Goal: Book appointment/travel/reservation

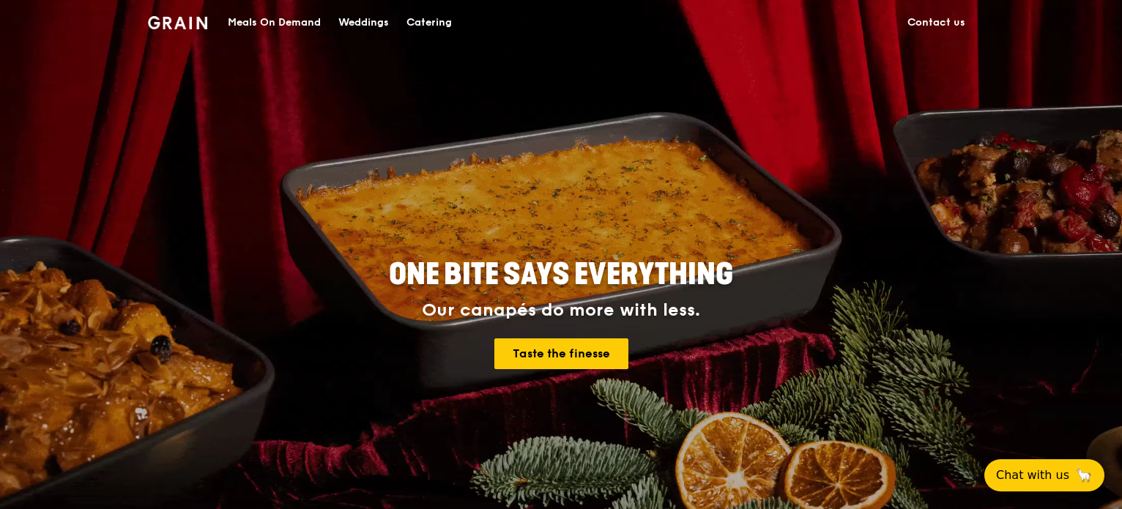
click at [355, 23] on div "Weddings" at bounding box center [363, 23] width 51 height 44
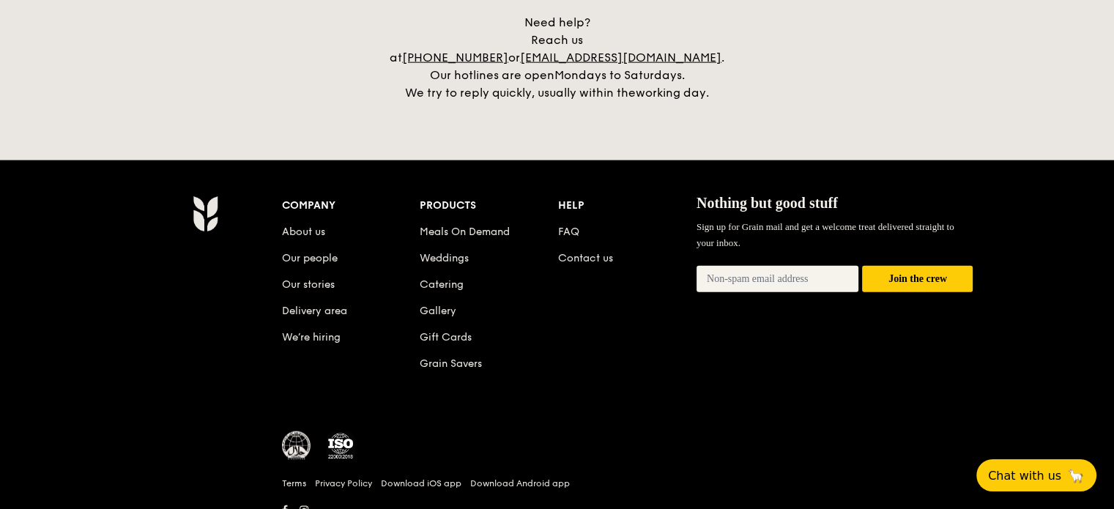
scroll to position [3443, 0]
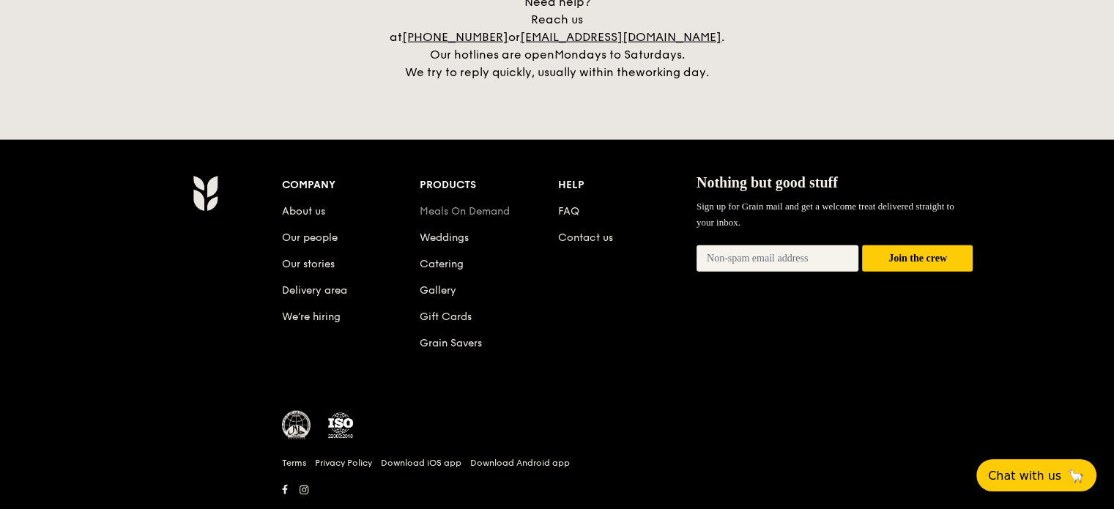
click at [476, 205] on link "Meals On Demand" at bounding box center [465, 211] width 90 height 12
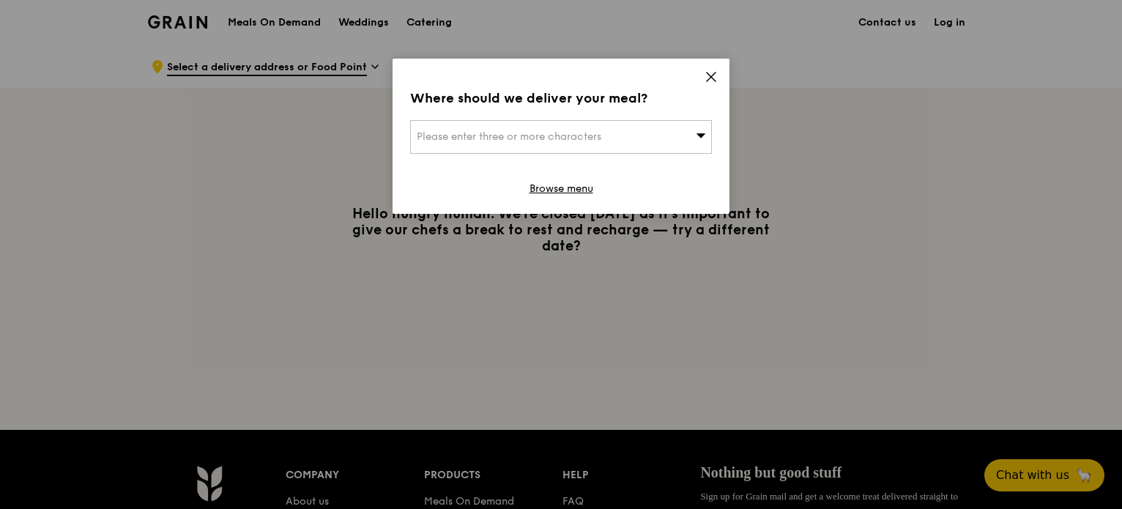
click at [711, 78] on icon at bounding box center [711, 76] width 13 height 13
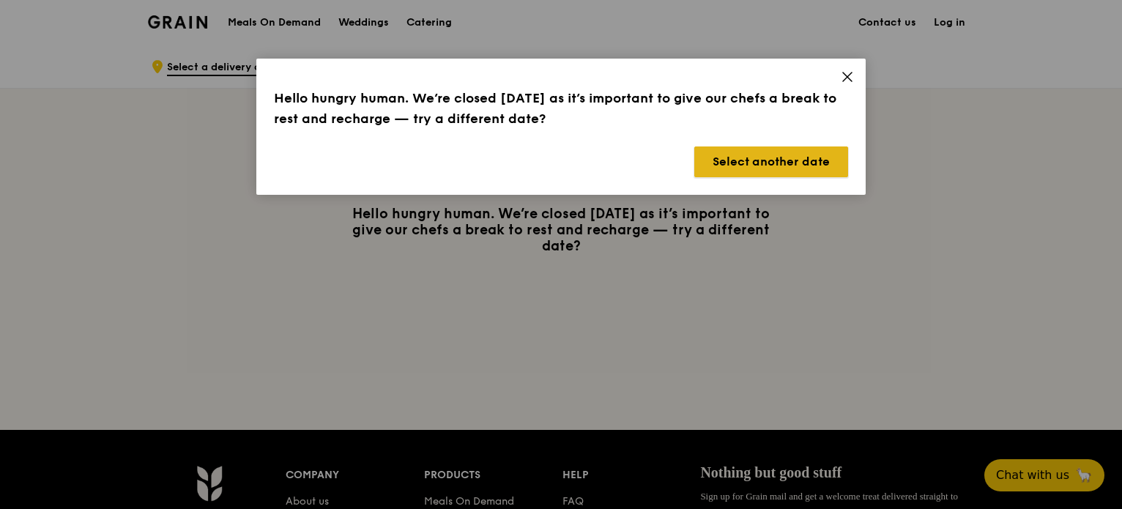
click at [786, 163] on button "Select another date" at bounding box center [771, 162] width 154 height 31
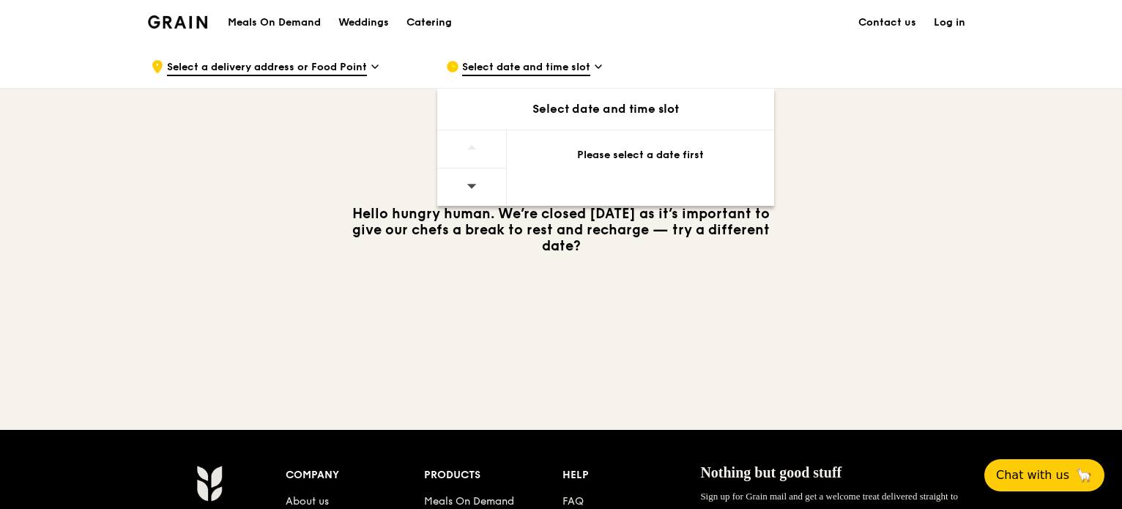
click at [481, 175] on div at bounding box center [472, 186] width 70 height 37
click at [485, 174] on div at bounding box center [472, 186] width 70 height 37
click at [486, 136] on div at bounding box center [472, 149] width 70 height 38
click at [572, 94] on div "Select date and time slot" at bounding box center [605, 109] width 337 height 41
click at [578, 105] on div "Select date and time slot" at bounding box center [605, 109] width 337 height 18
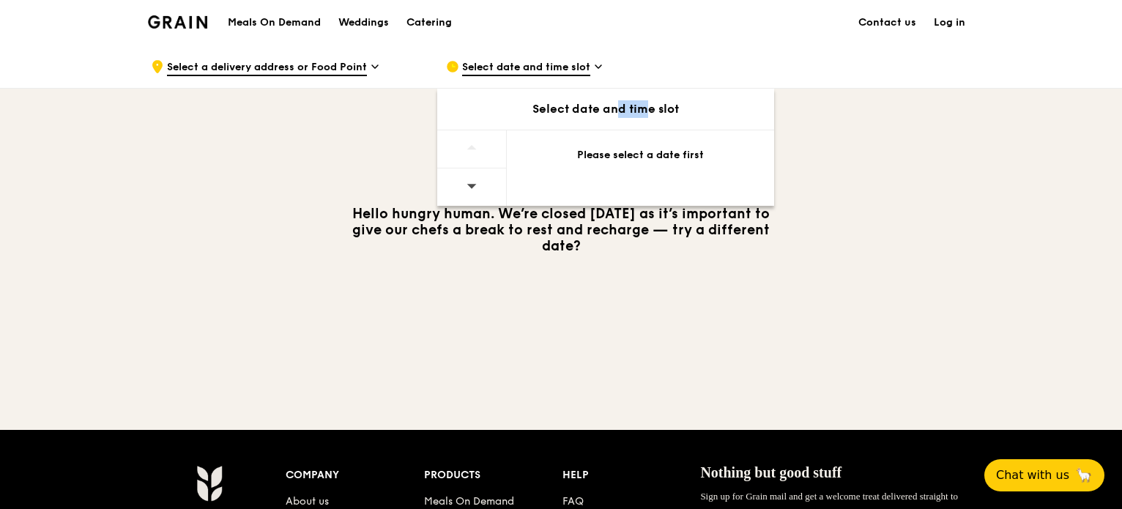
click at [578, 105] on div "Select date and time slot" at bounding box center [605, 109] width 337 height 18
click at [665, 106] on div "Select date and time slot" at bounding box center [605, 109] width 337 height 18
click at [600, 73] on span at bounding box center [598, 69] width 7 height 18
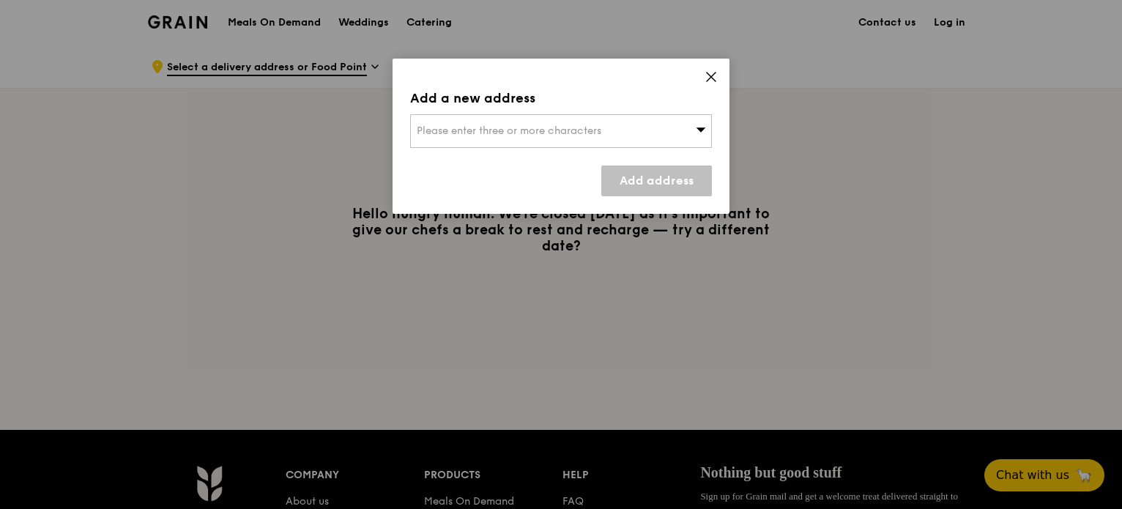
click at [596, 119] on div "Please enter three or more characters" at bounding box center [561, 131] width 302 height 34
click at [684, 105] on div "Add a new address" at bounding box center [561, 98] width 302 height 21
click at [712, 76] on icon at bounding box center [711, 76] width 13 height 13
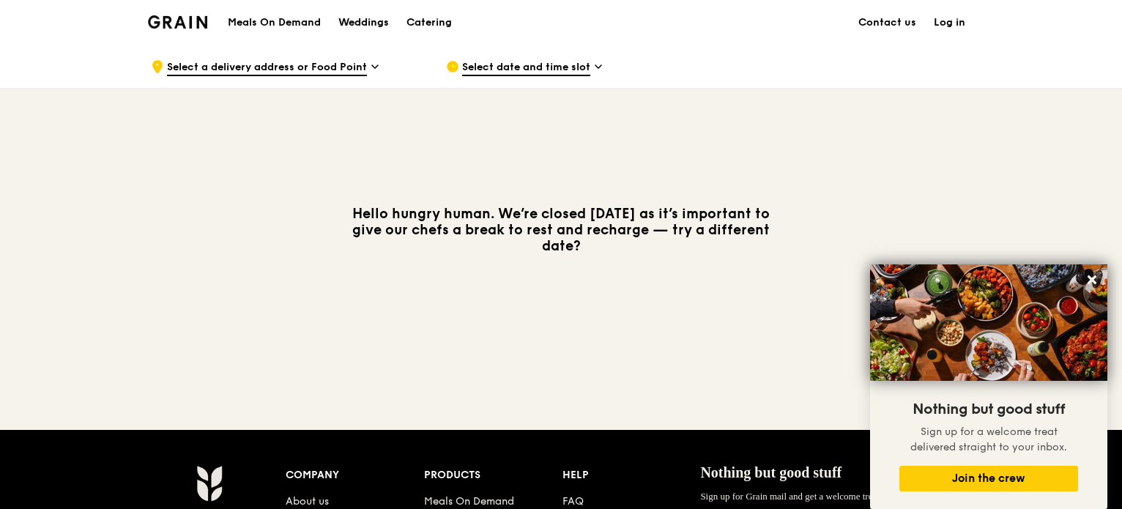
click at [355, 20] on div "Weddings" at bounding box center [363, 23] width 51 height 44
